Goal: Check status: Check status

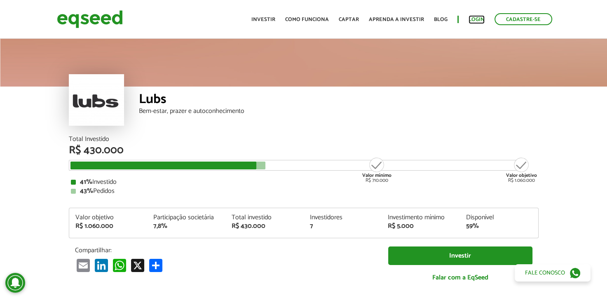
click at [478, 17] on link "Login" at bounding box center [477, 19] width 16 height 5
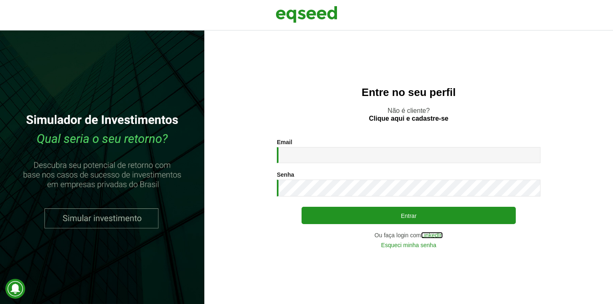
click at [430, 234] on link "LinkedIn" at bounding box center [432, 236] width 22 height 6
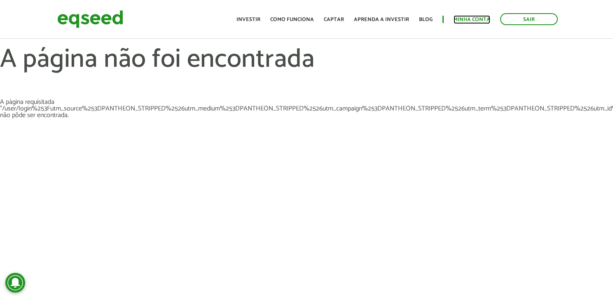
click at [472, 19] on link "Minha conta" at bounding box center [472, 19] width 37 height 5
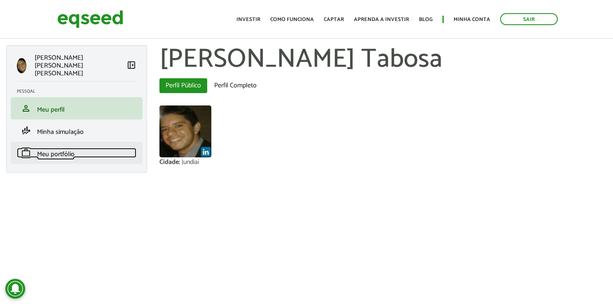
click at [48, 149] on span "Meu portfólio" at bounding box center [56, 154] width 38 height 11
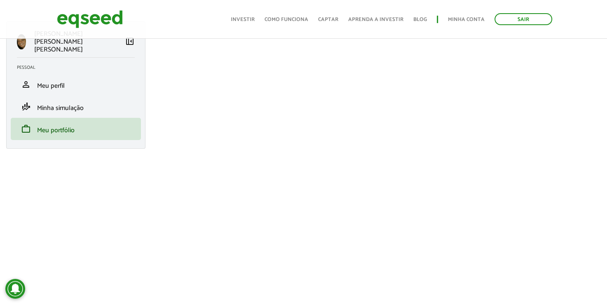
scroll to position [149, 0]
